Goal: Check status: Check status

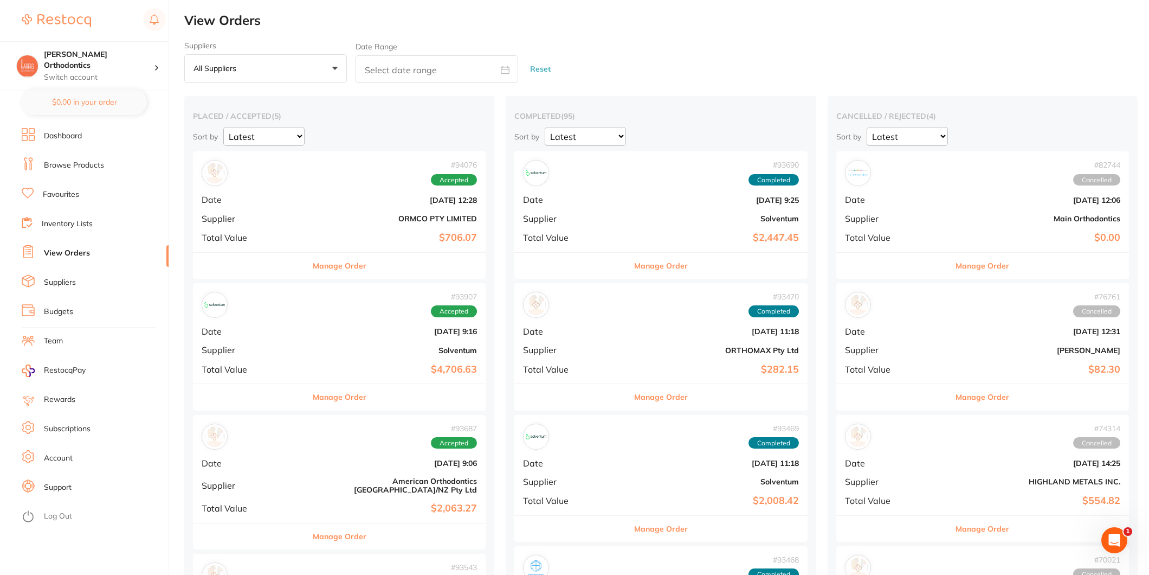
click at [80, 164] on link "Browse Products" at bounding box center [74, 165] width 60 height 11
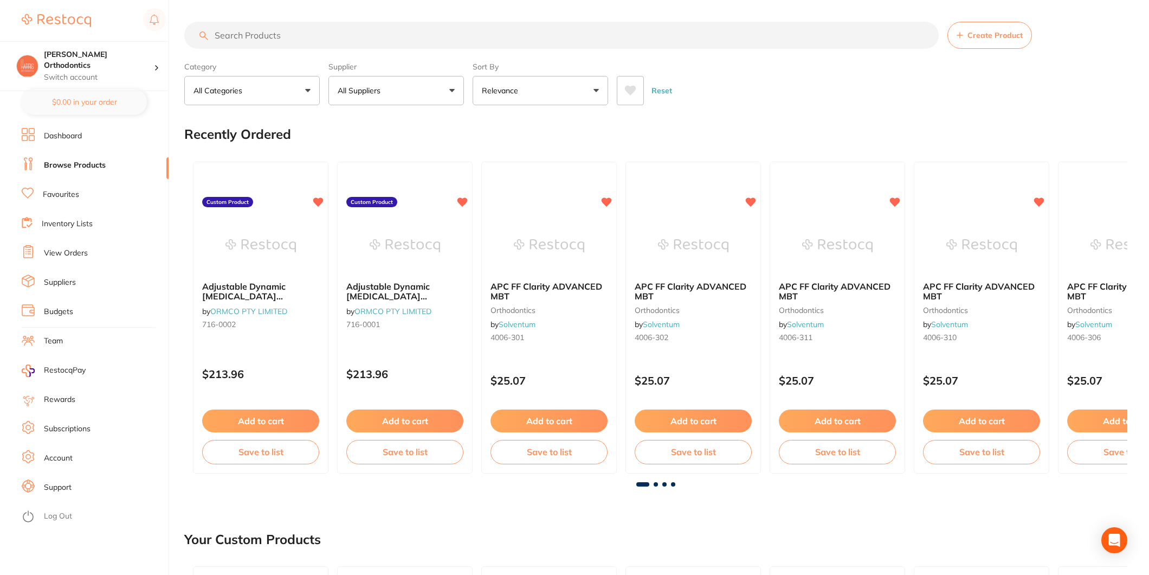
click at [70, 192] on link "Favourites" at bounding box center [61, 194] width 36 height 11
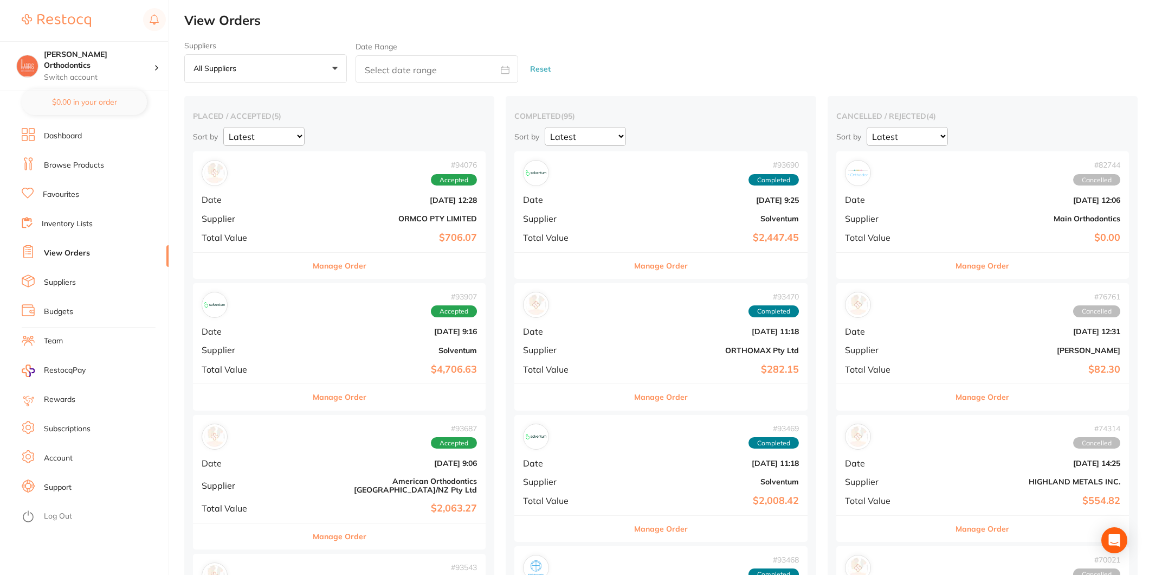
click at [70, 249] on link "View Orders" at bounding box center [67, 253] width 46 height 11
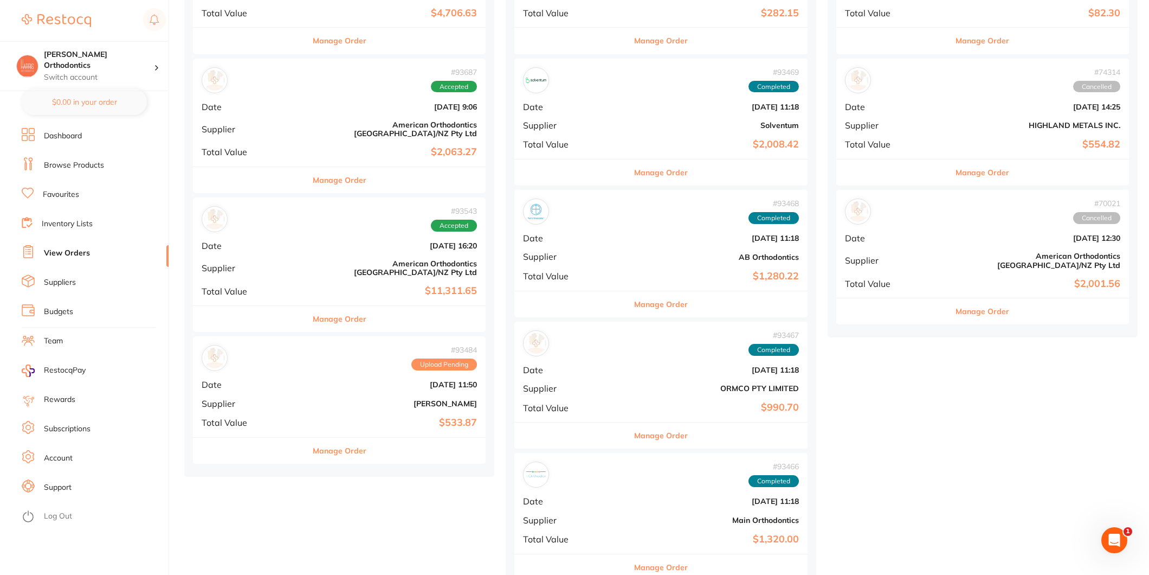
scroll to position [361, 0]
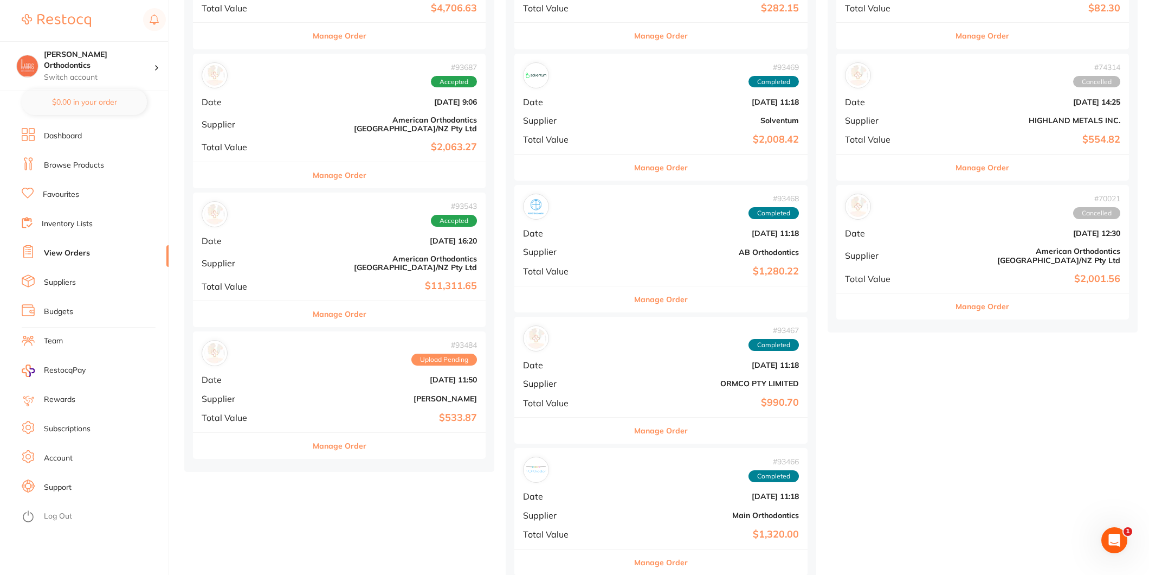
click at [325, 377] on div "# 93484 Upload Pending Date [DATE] 11:50 Supplier [PERSON_NAME] Total Value $53…" at bounding box center [339, 381] width 293 height 100
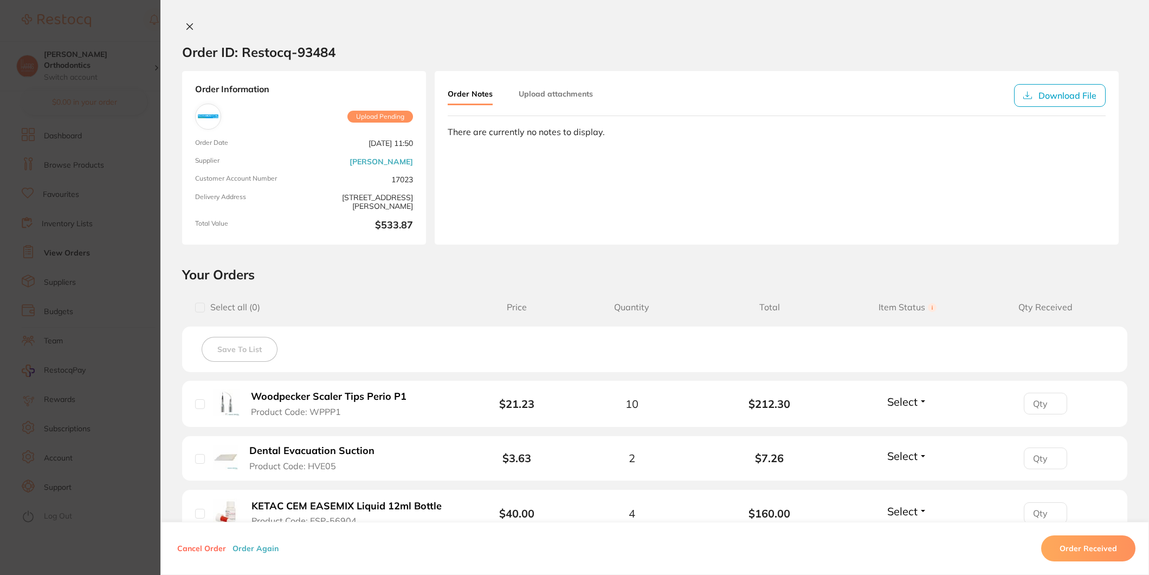
click at [188, 30] on icon at bounding box center [189, 26] width 9 height 9
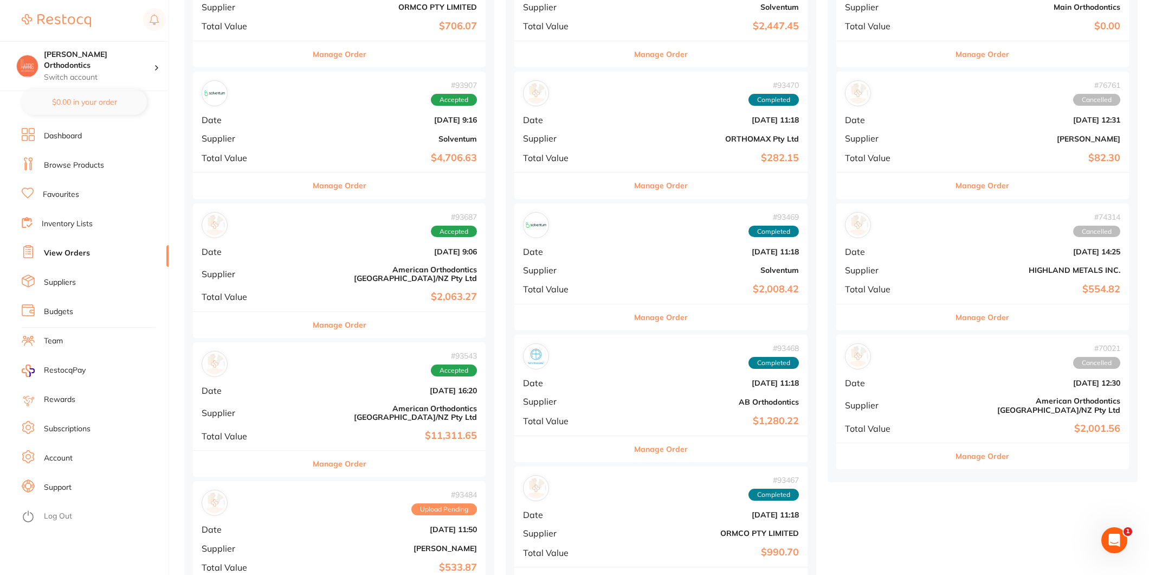
scroll to position [181, 0]
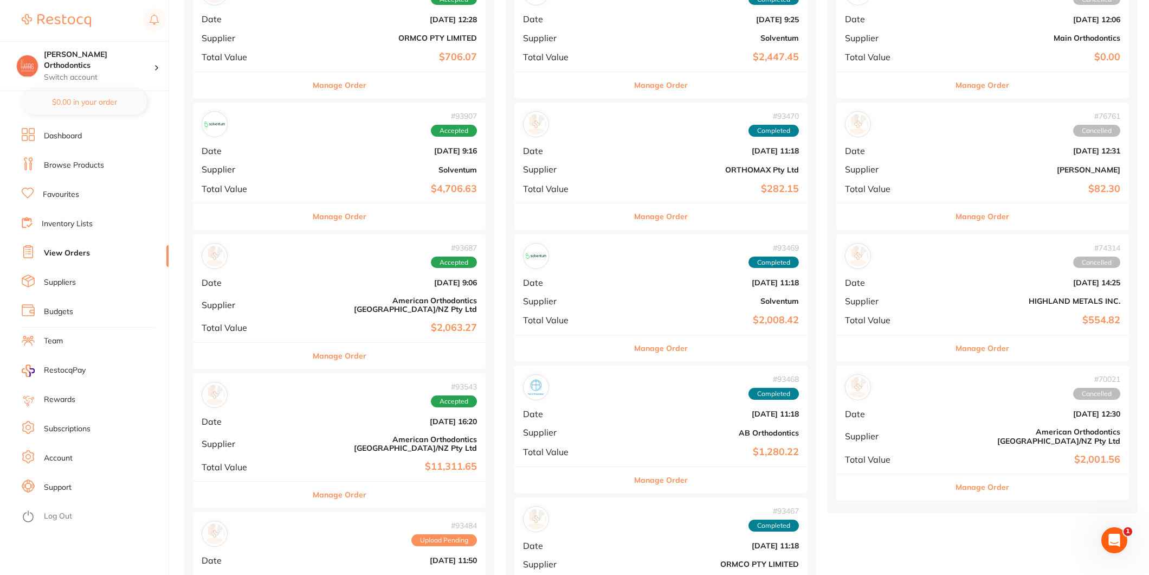
click at [336, 420] on div "# 93543 Accepted Date [DATE] 16:20 Supplier American Orthodontics [GEOGRAPHIC_D…" at bounding box center [339, 427] width 293 height 108
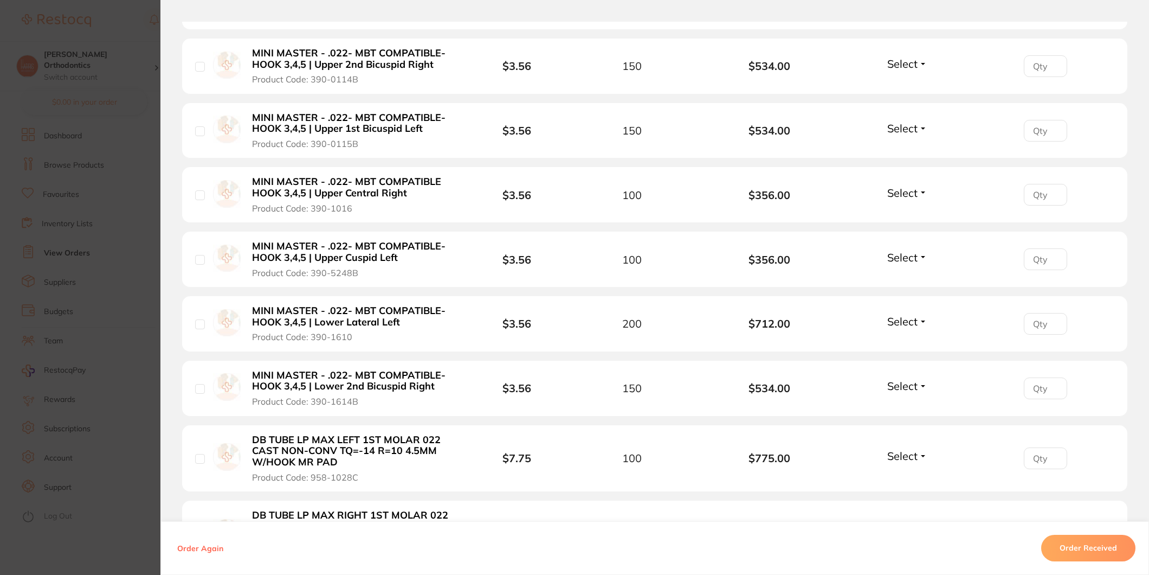
scroll to position [783, 0]
click at [1093, 542] on button "Order Received" at bounding box center [1089, 548] width 94 height 26
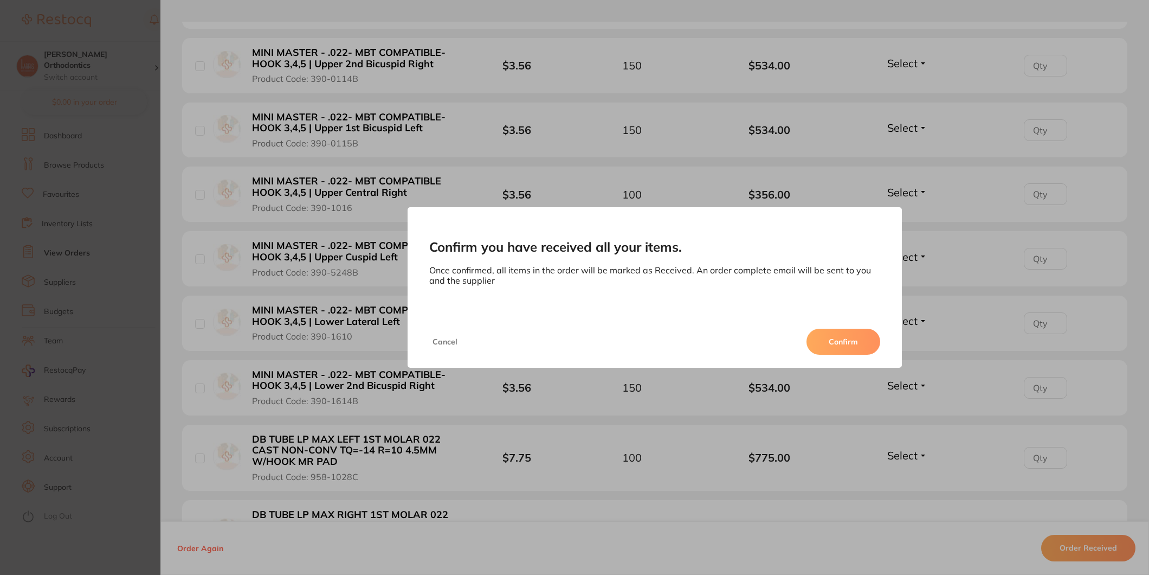
click at [850, 345] on button "Confirm" at bounding box center [844, 342] width 74 height 26
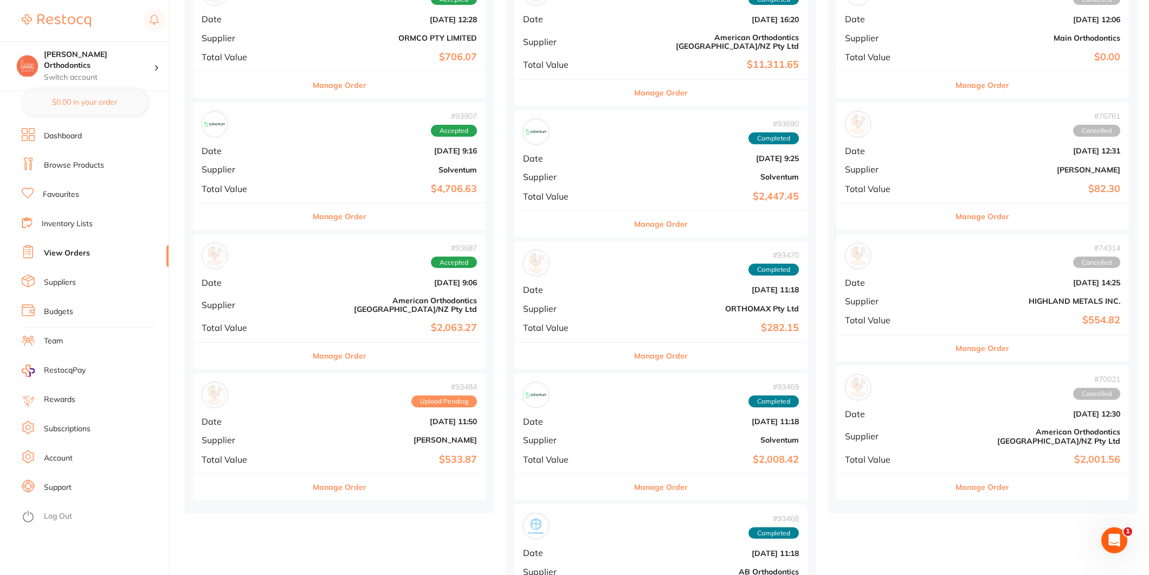
click at [375, 295] on div "# 93687 Accepted Date [DATE] 9:06 Supplier American Orthodontics [GEOGRAPHIC_DA…" at bounding box center [339, 288] width 293 height 108
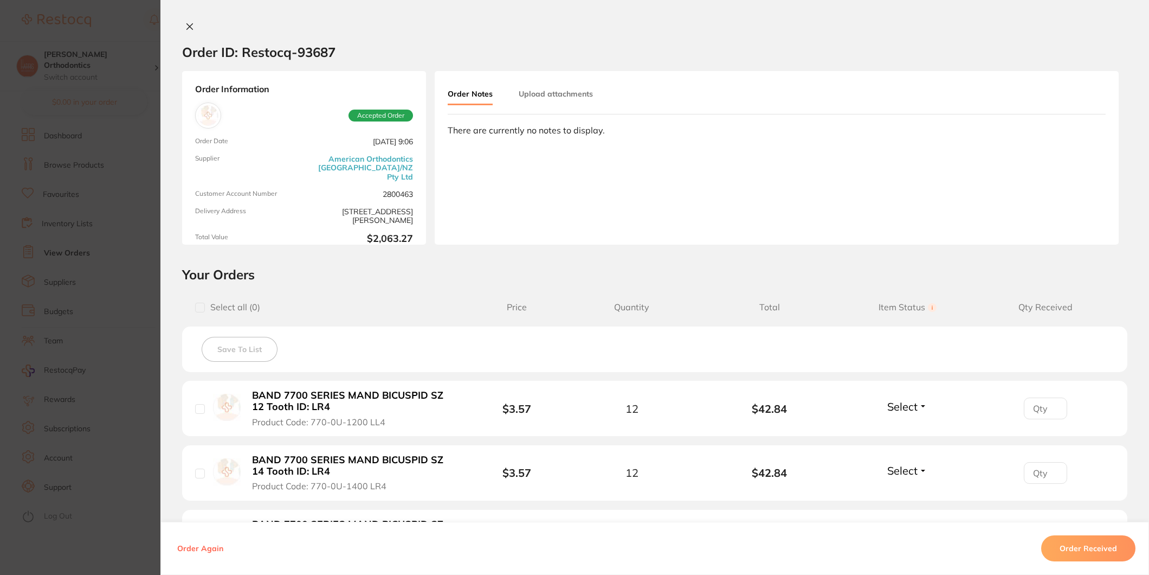
click at [185, 25] on icon at bounding box center [189, 26] width 9 height 9
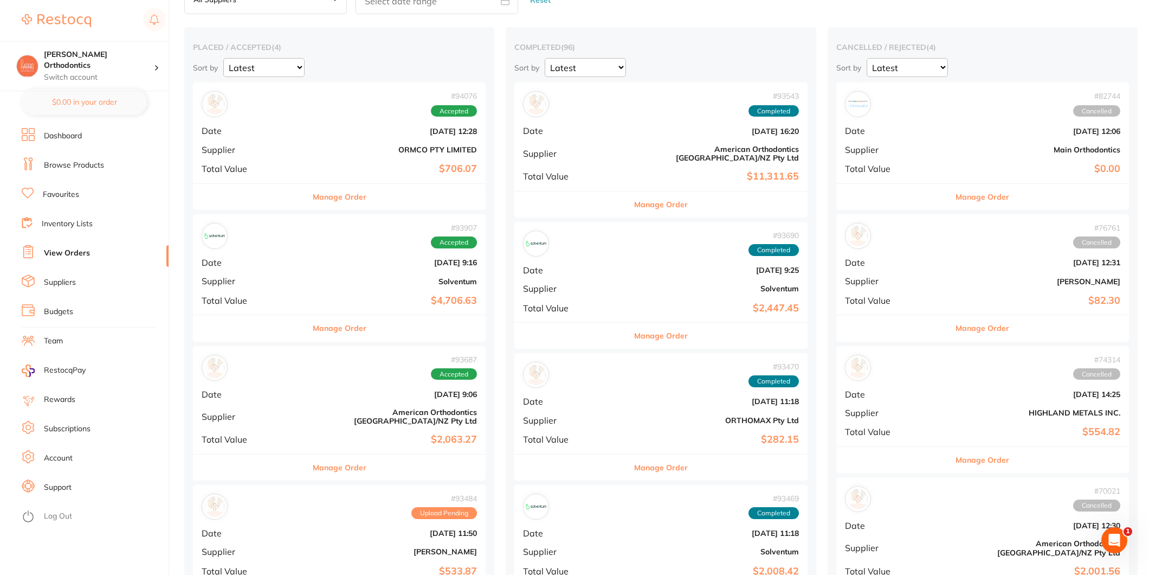
scroll to position [60, 0]
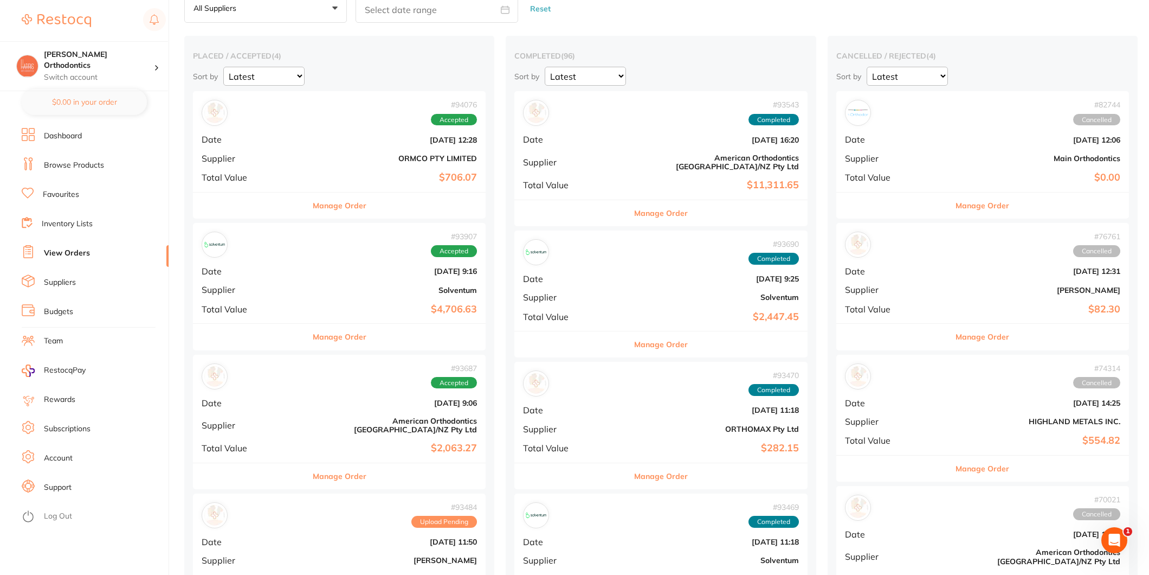
click at [339, 301] on div "# 93907 Accepted Date [DATE] 9:16 Supplier Solventum Total Value $4,706.63" at bounding box center [339, 273] width 293 height 100
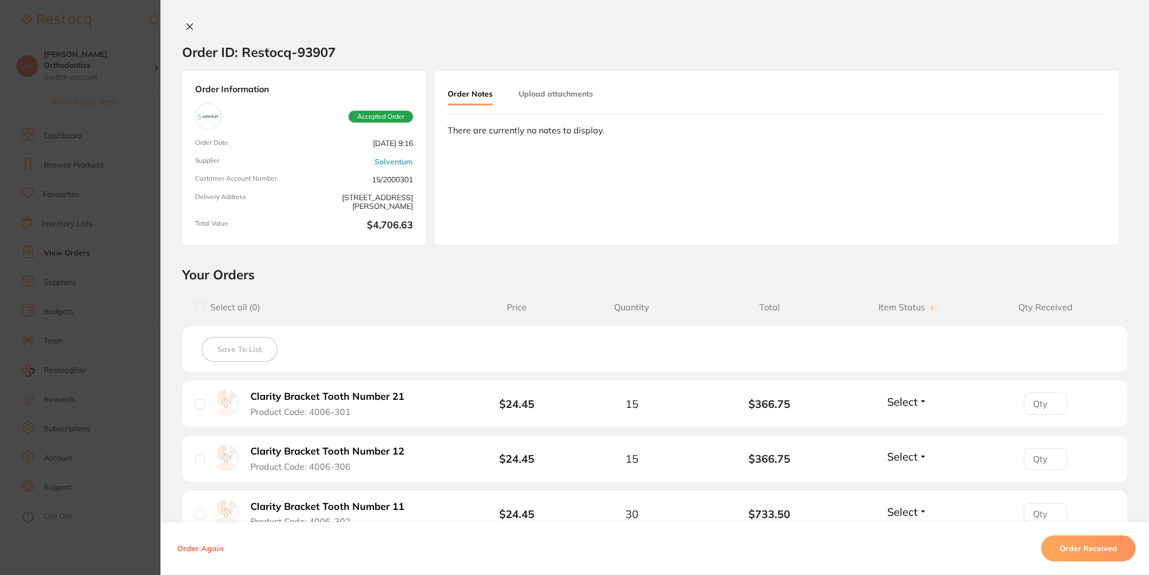
click at [187, 23] on icon at bounding box center [189, 26] width 9 height 9
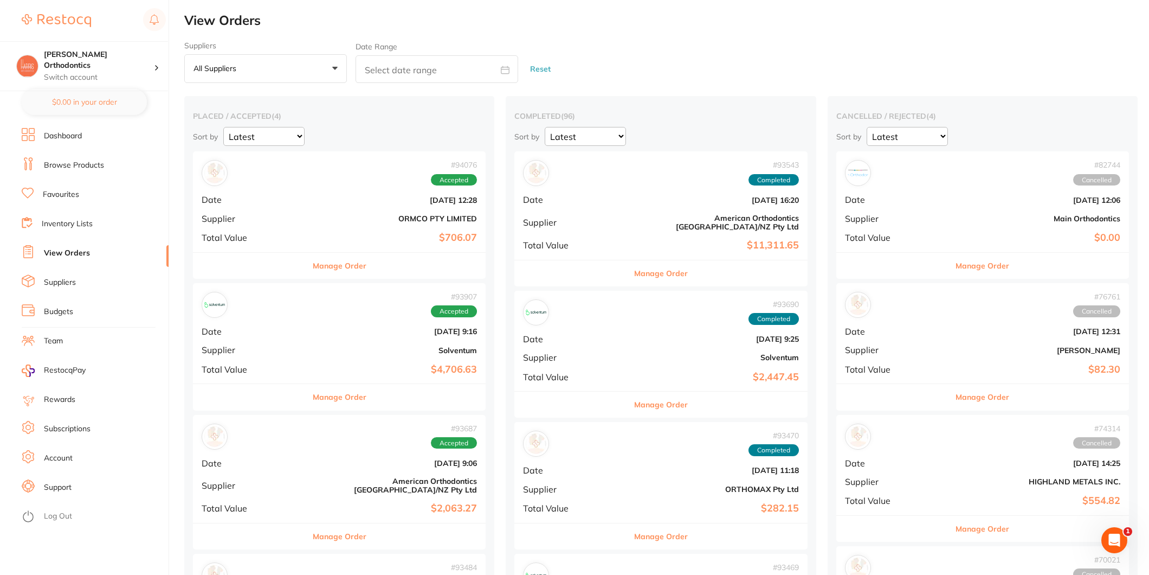
drag, startPoint x: 258, startPoint y: 335, endPoint x: 280, endPoint y: 333, distance: 22.9
click at [258, 336] on span "Date" at bounding box center [246, 331] width 89 height 10
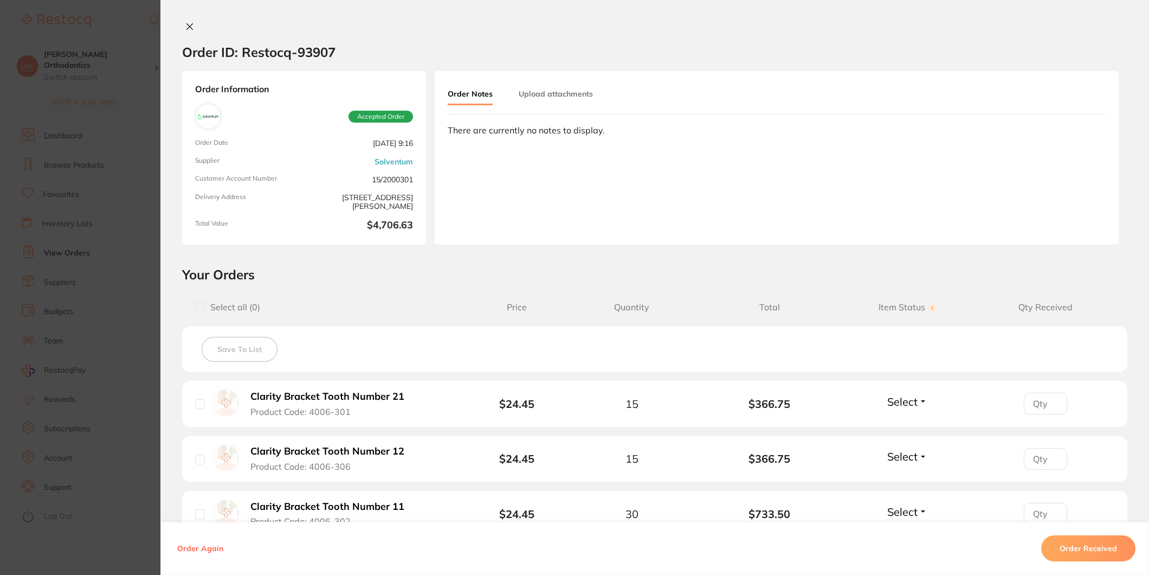
click at [1094, 546] on button "Order Received" at bounding box center [1089, 548] width 94 height 26
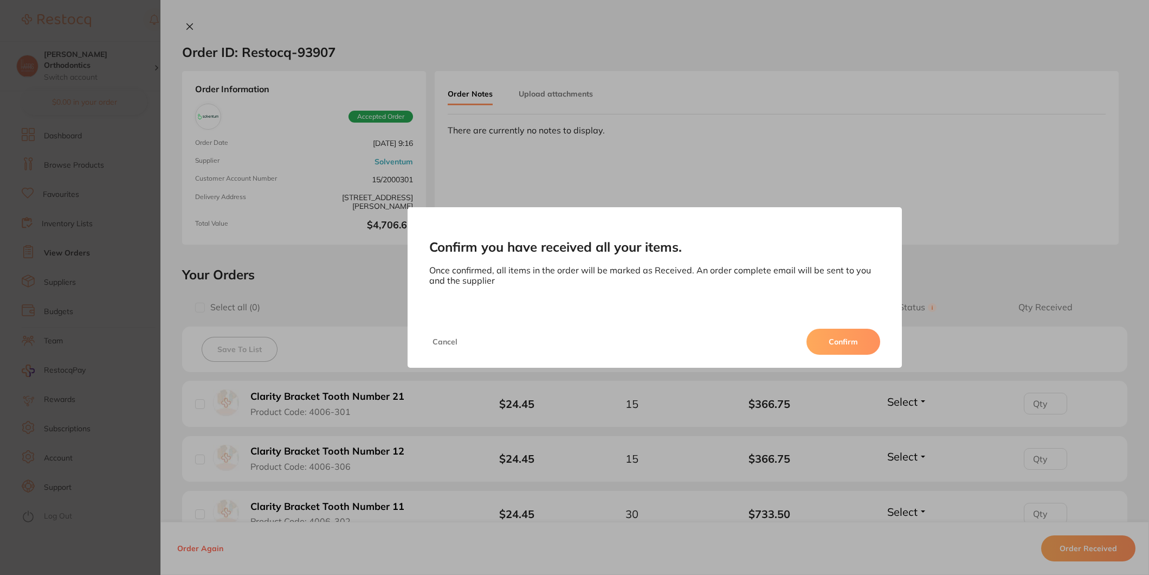
click at [821, 329] on button "Confirm" at bounding box center [844, 342] width 74 height 26
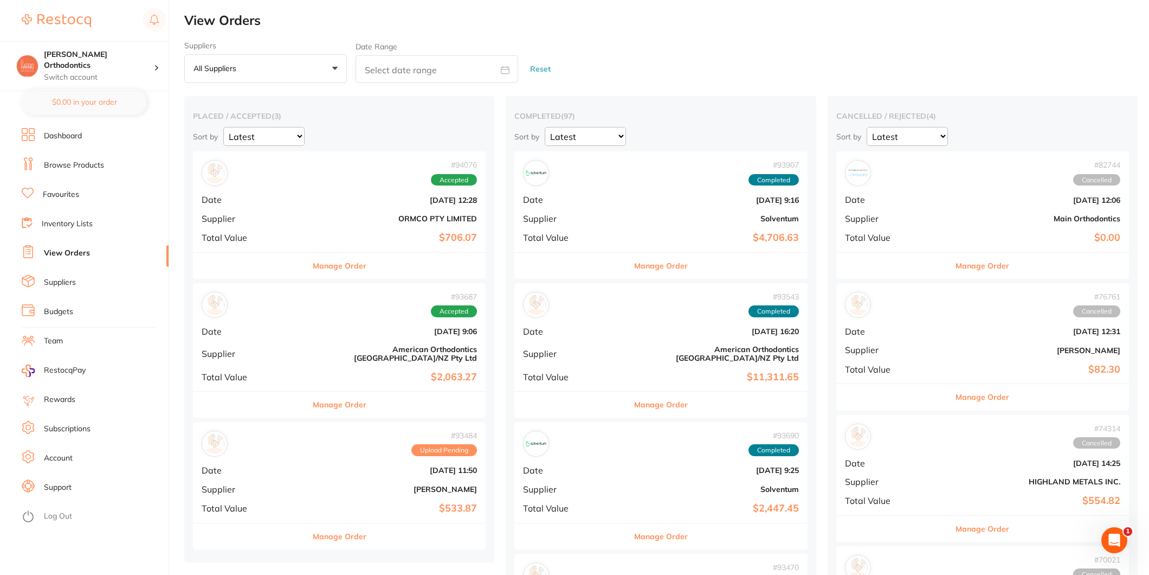
click at [370, 229] on div "# 94076 Accepted Date [DATE] 12:28 Supplier ORMCO PTY LIMITED Total Value $706.…" at bounding box center [339, 201] width 293 height 100
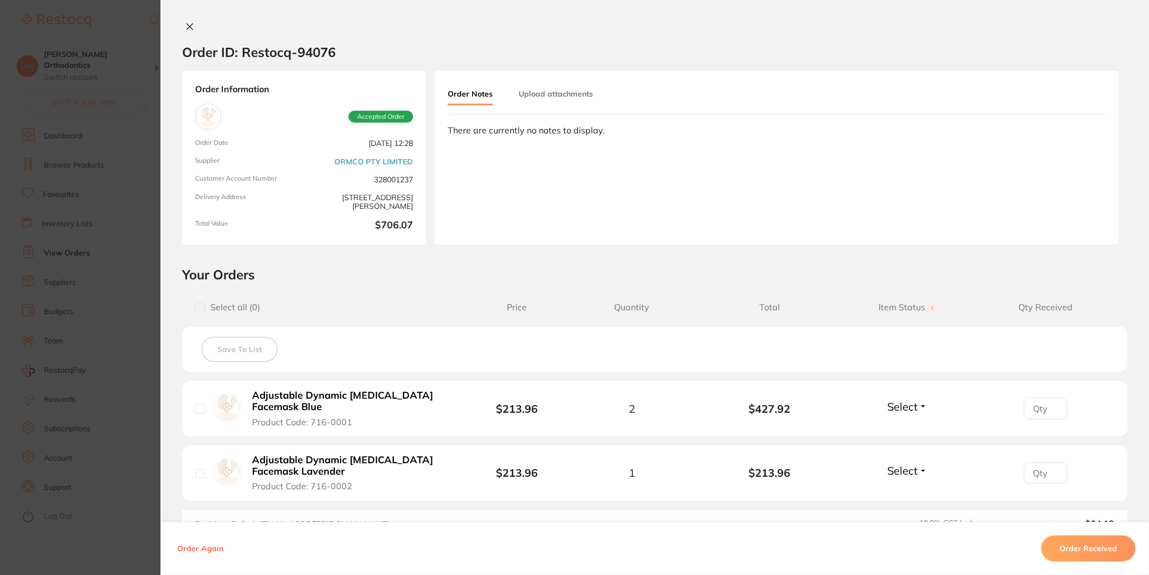
click at [187, 27] on icon at bounding box center [190, 27] width 6 height 6
